Goal: Transaction & Acquisition: Subscribe to service/newsletter

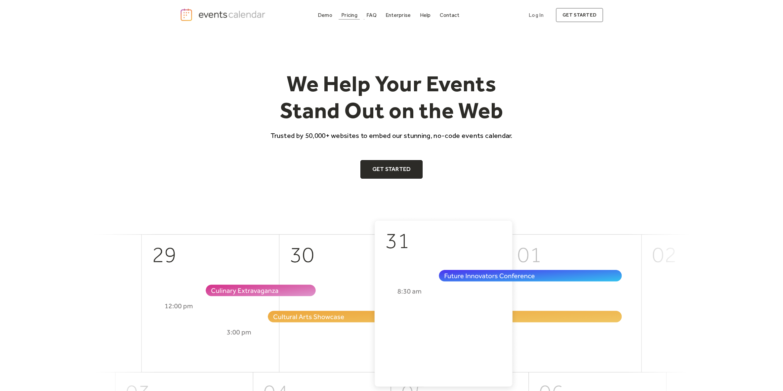
click at [354, 17] on div "Pricing" at bounding box center [349, 15] width 16 height 4
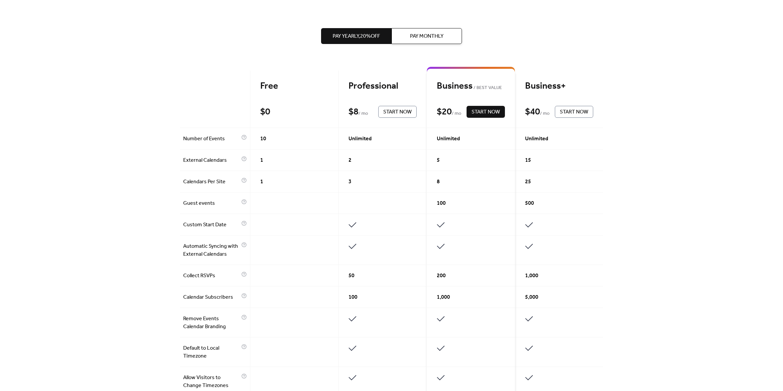
scroll to position [118, 0]
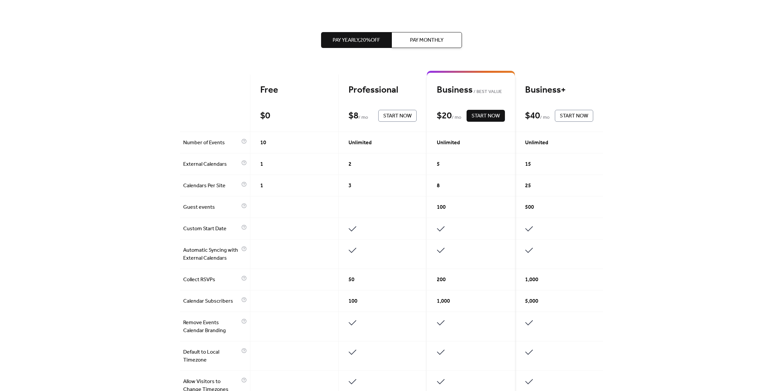
click at [416, 40] on span "Pay Monthly" at bounding box center [426, 40] width 33 height 8
